Goal: Task Accomplishment & Management: Complete application form

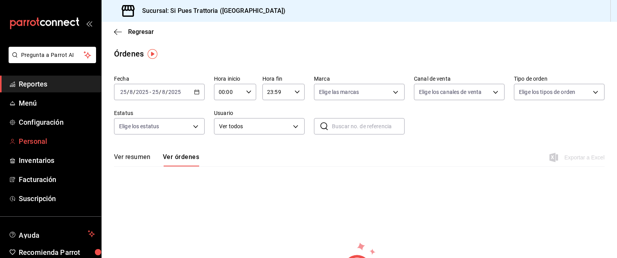
click at [47, 138] on span "Personal" at bounding box center [57, 141] width 76 height 11
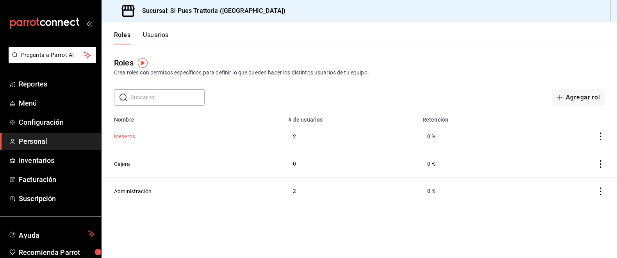
click at [128, 136] on button "Meseros" at bounding box center [124, 137] width 21 height 8
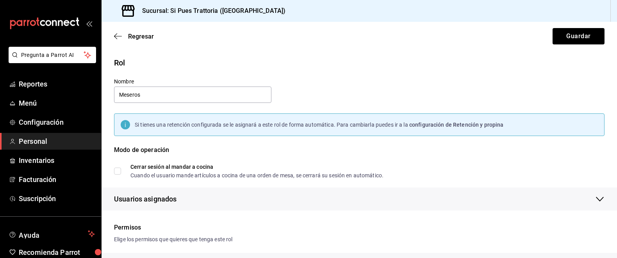
click at [29, 138] on span "Personal" at bounding box center [57, 141] width 76 height 11
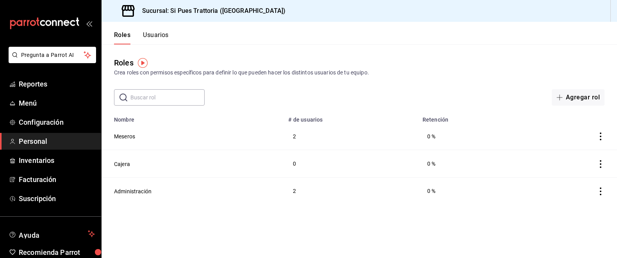
click at [164, 43] on button "Usuarios" at bounding box center [156, 37] width 26 height 13
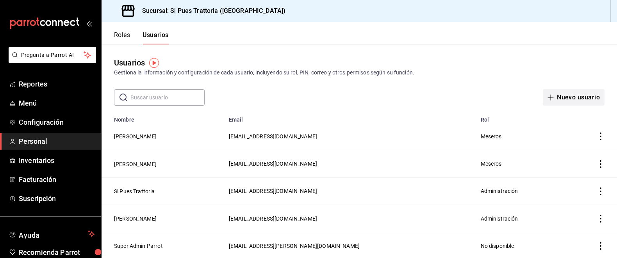
click at [595, 100] on button "Nuevo usuario" at bounding box center [573, 97] width 62 height 16
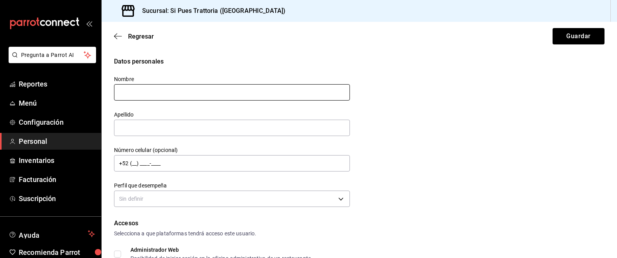
click at [146, 94] on input "text" at bounding box center [232, 92] width 236 height 16
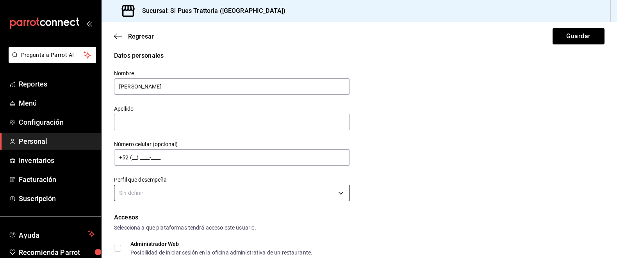
scroll to position [34, 0]
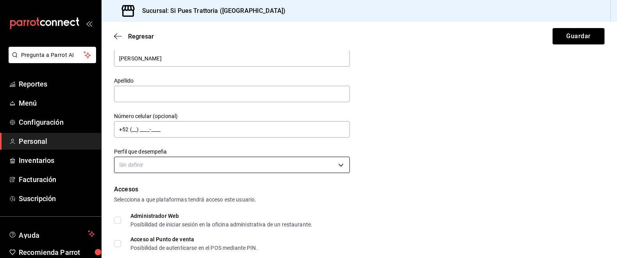
type input "[PERSON_NAME]"
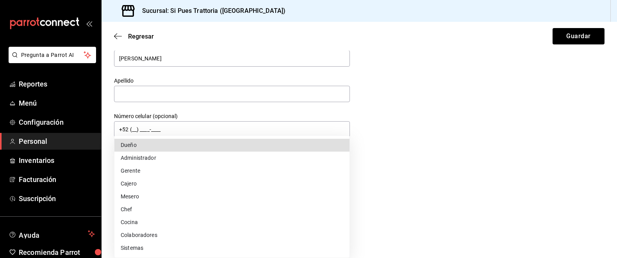
click at [147, 162] on body "Pregunta a Parrot AI Reportes Menú Configuración Personal Inventarios Facturaci…" at bounding box center [308, 129] width 617 height 258
click at [145, 199] on li "Mesero" at bounding box center [231, 196] width 235 height 13
type input "WAITER"
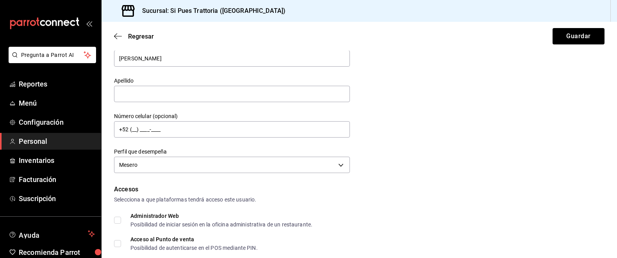
click at [423, 165] on div "Datos personales Nombre [PERSON_NAME] Número celular (opcional) +52 (__) ____-_…" at bounding box center [359, 99] width 490 height 153
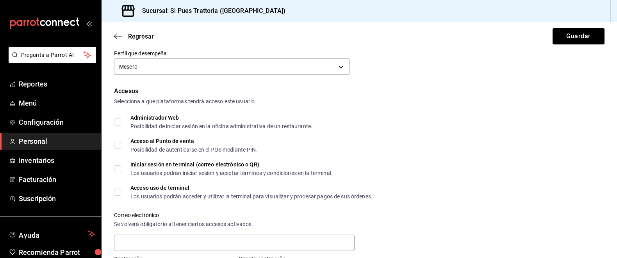
scroll to position [133, 0]
click at [120, 144] on input "Acceso al Punto de venta Posibilidad de autenticarse en el POS mediante PIN." at bounding box center [117, 145] width 7 height 7
checkbox input "true"
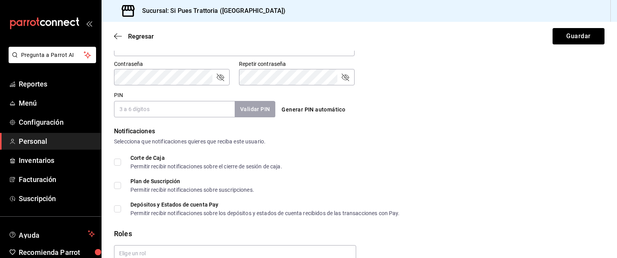
scroll to position [345, 0]
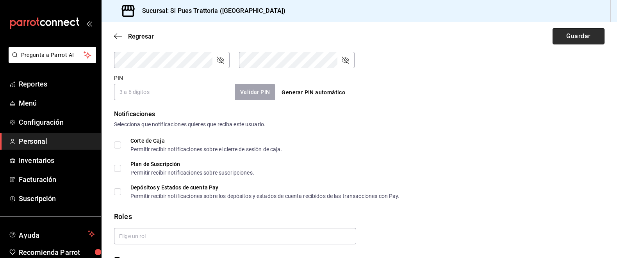
click at [567, 36] on button "Guardar" at bounding box center [578, 36] width 52 height 16
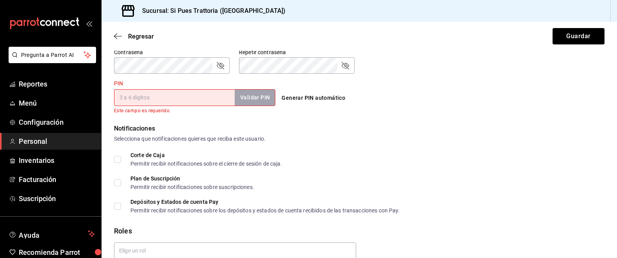
scroll to position [0, 0]
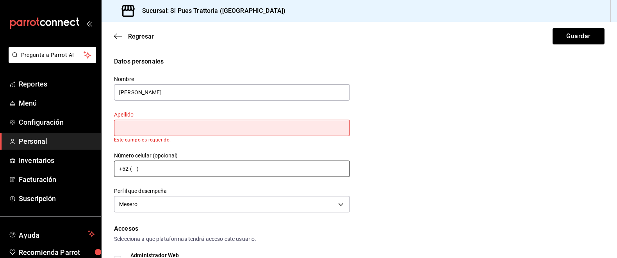
type input "t"
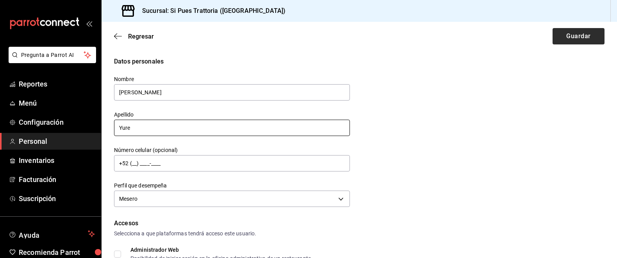
type input "Yure"
click at [594, 41] on button "Guardar" at bounding box center [578, 36] width 52 height 16
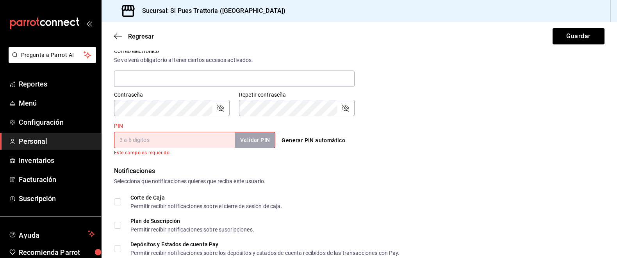
click at [176, 141] on input "PIN" at bounding box center [174, 140] width 121 height 16
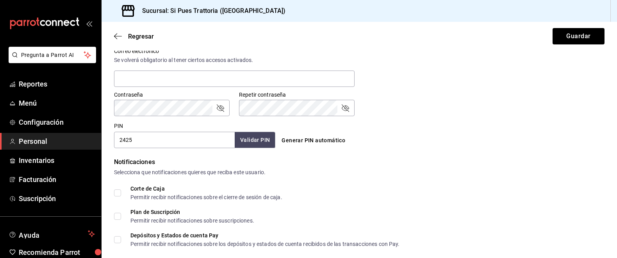
type input "2425"
click at [264, 139] on button "Validar PIN" at bounding box center [254, 140] width 41 height 17
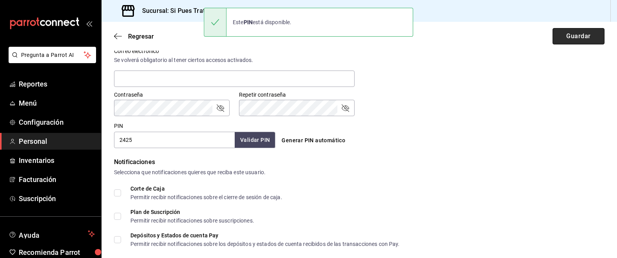
click at [581, 30] on button "Guardar" at bounding box center [578, 36] width 52 height 16
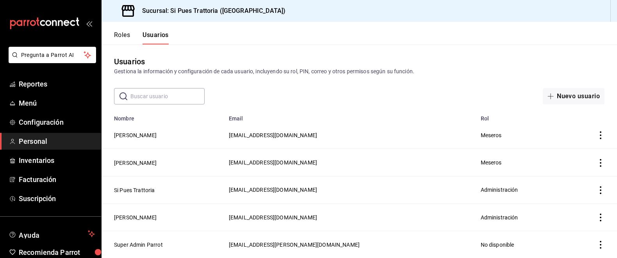
scroll to position [0, 0]
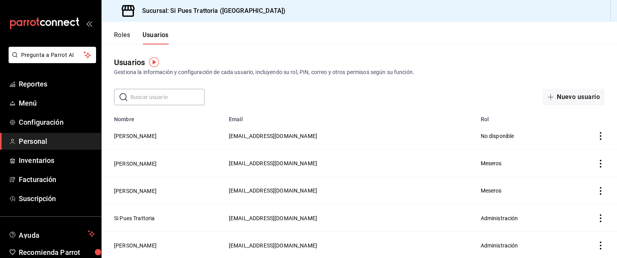
click at [602, 137] on icon "actions" at bounding box center [600, 136] width 8 height 8
click at [132, 137] on div at bounding box center [308, 129] width 617 height 258
click at [133, 135] on button "[PERSON_NAME]" at bounding box center [135, 136] width 43 height 8
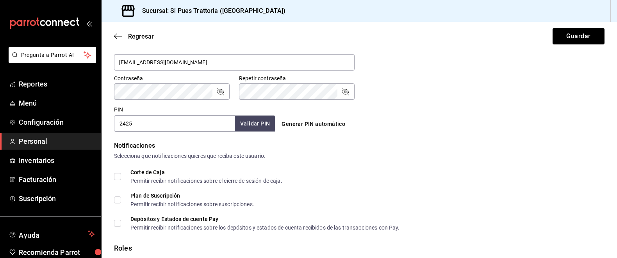
scroll to position [365, 0]
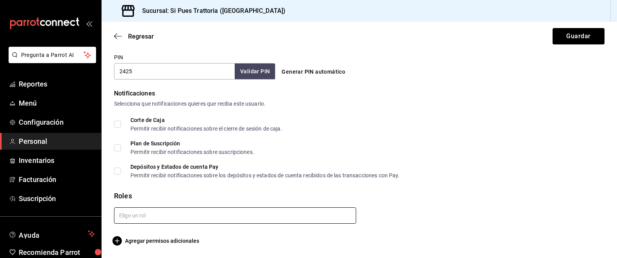
click at [126, 220] on input "text" at bounding box center [235, 216] width 242 height 16
type input "mes"
click at [139, 236] on li "Meseros" at bounding box center [235, 233] width 242 height 13
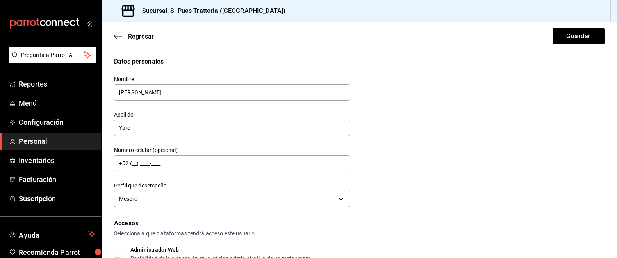
scroll to position [32, 0]
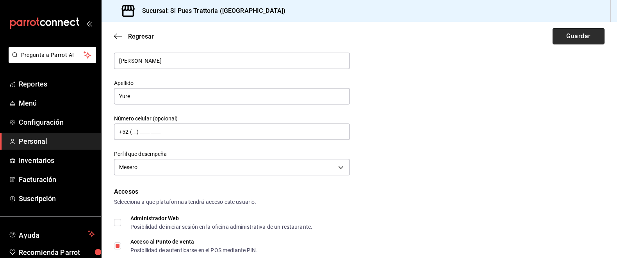
click at [577, 36] on button "Guardar" at bounding box center [578, 36] width 52 height 16
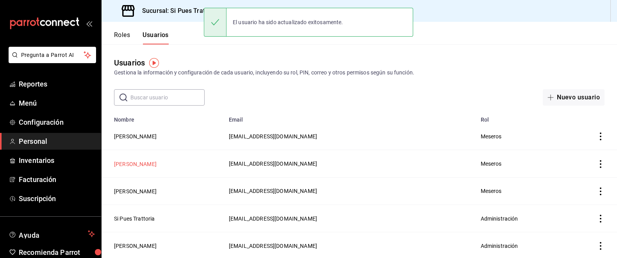
click at [148, 163] on button "[PERSON_NAME]" at bounding box center [135, 164] width 43 height 8
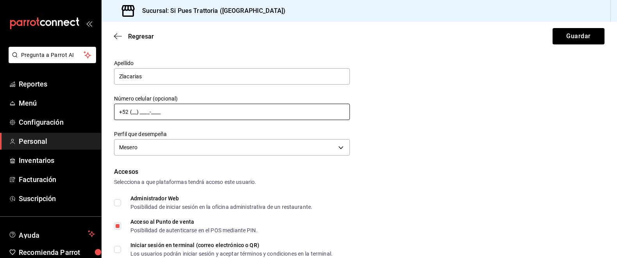
scroll to position [126, 0]
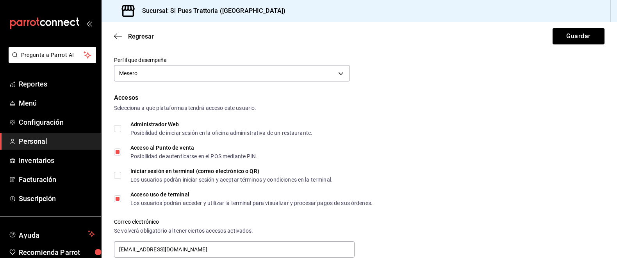
click at [51, 139] on span "Personal" at bounding box center [57, 141] width 76 height 11
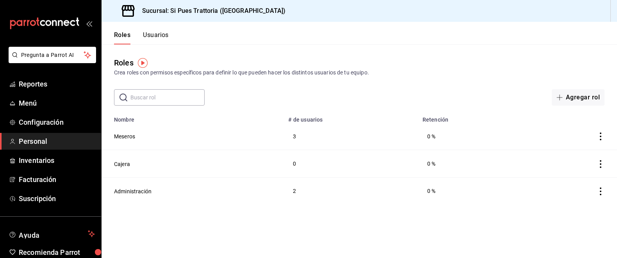
click at [155, 37] on button "Usuarios" at bounding box center [156, 37] width 26 height 13
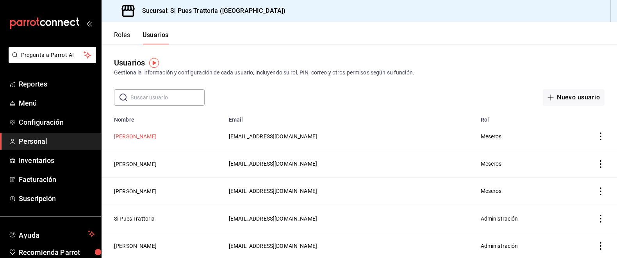
click at [131, 138] on button "[PERSON_NAME]" at bounding box center [135, 137] width 43 height 8
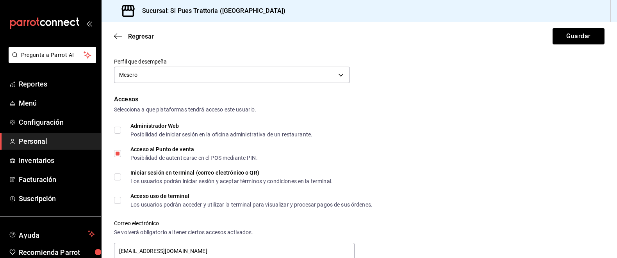
scroll to position [151, 0]
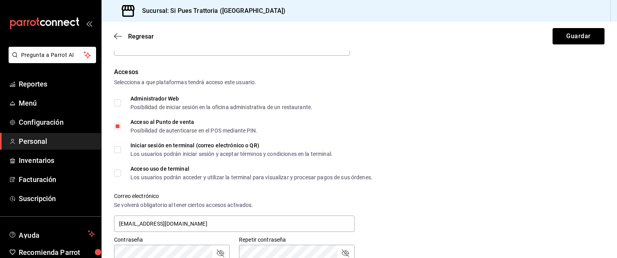
click at [113, 174] on div "Datos personales Nombre [PERSON_NAME] Yure Número celular (opcional) +52 (__) _…" at bounding box center [358, 196] width 515 height 580
click at [116, 173] on input "Acceso uso de terminal Los usuarios podrán acceder y utilizar la terminal para …" at bounding box center [117, 173] width 7 height 7
checkbox input "true"
click at [575, 34] on button "Guardar" at bounding box center [578, 36] width 52 height 16
